Goal: Information Seeking & Learning: Learn about a topic

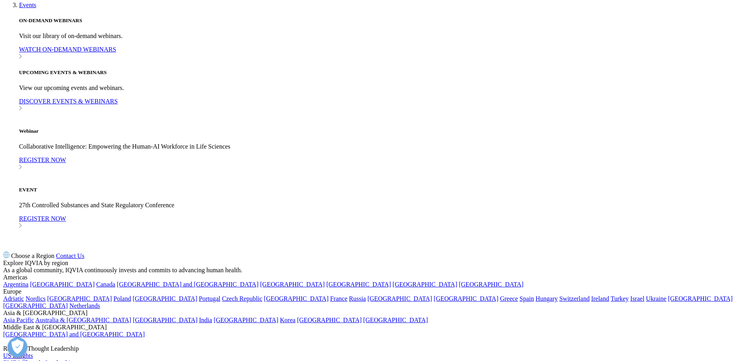
scroll to position [656, 0]
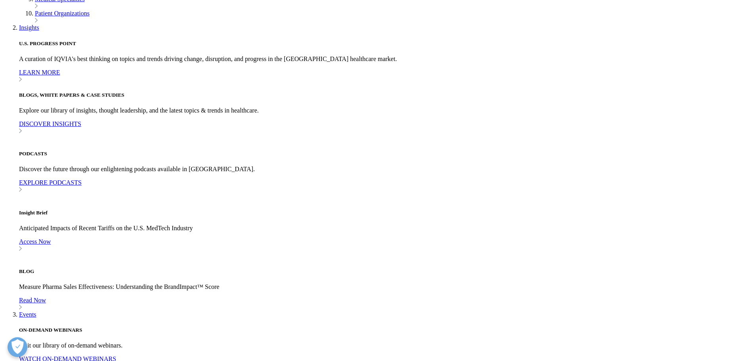
scroll to position [323, 0]
